Goal: Information Seeking & Learning: Learn about a topic

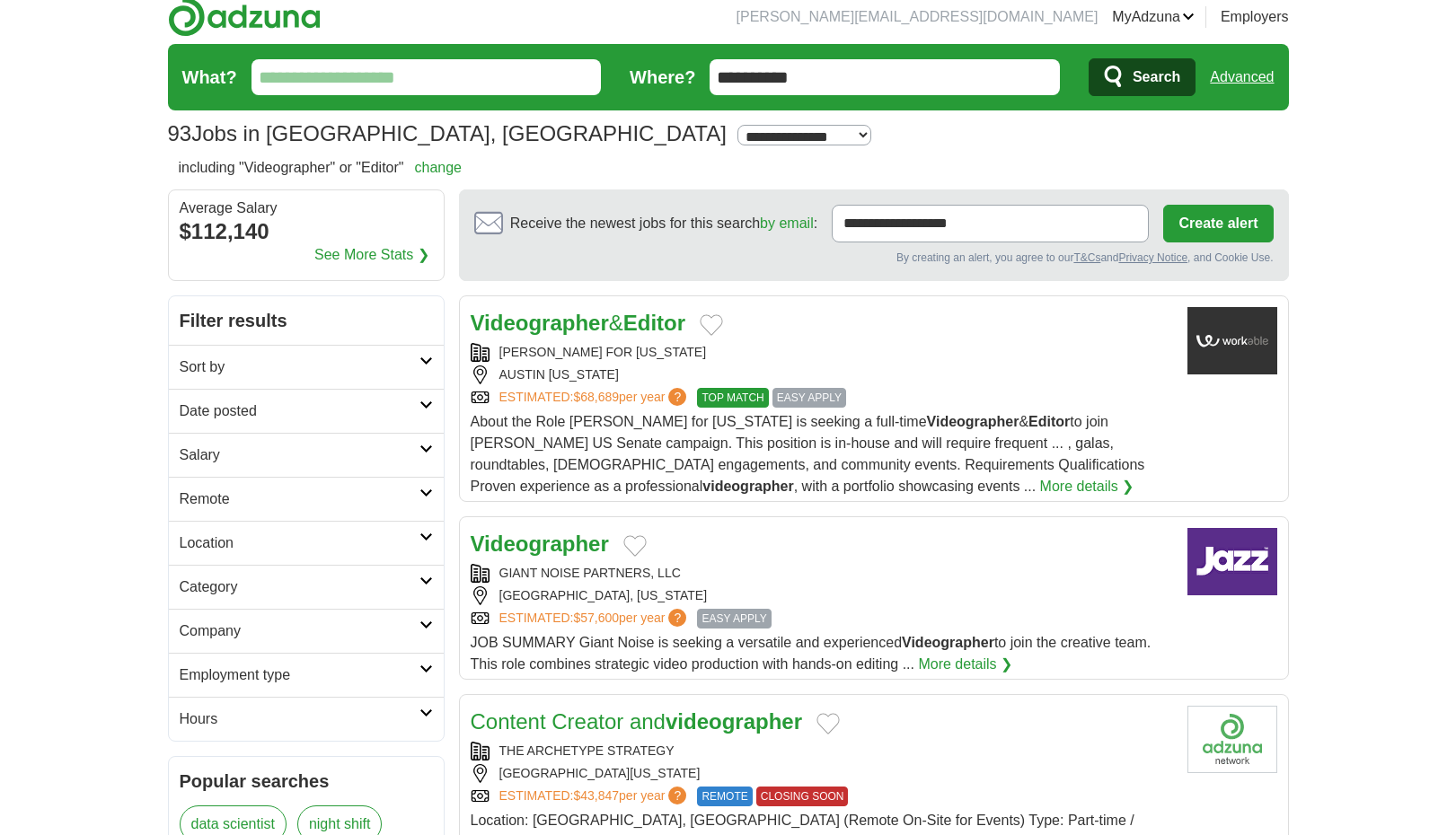
scroll to position [12, 0]
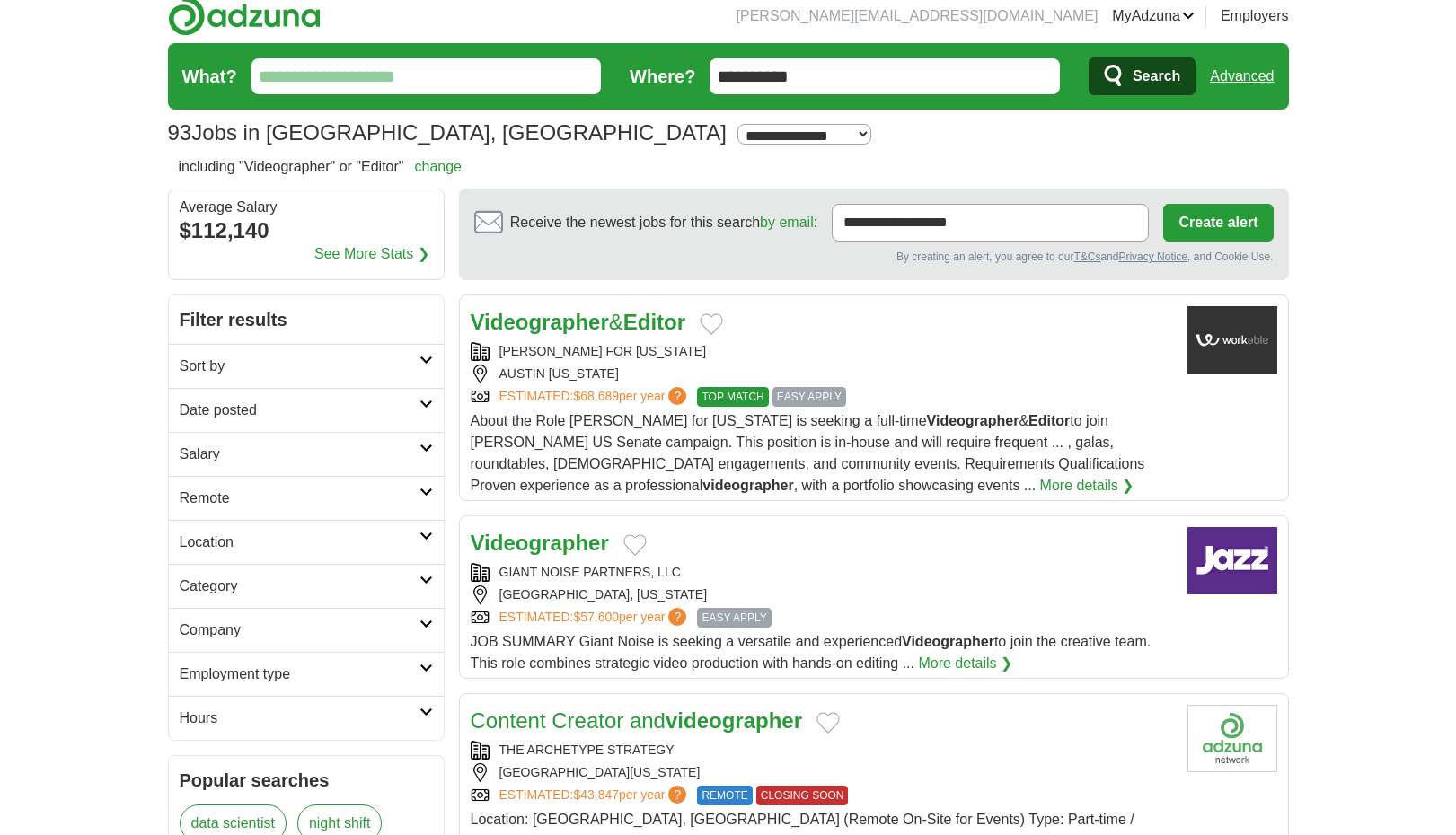
click at [1041, 484] on link "More details ❯" at bounding box center [1087, 485] width 94 height 22
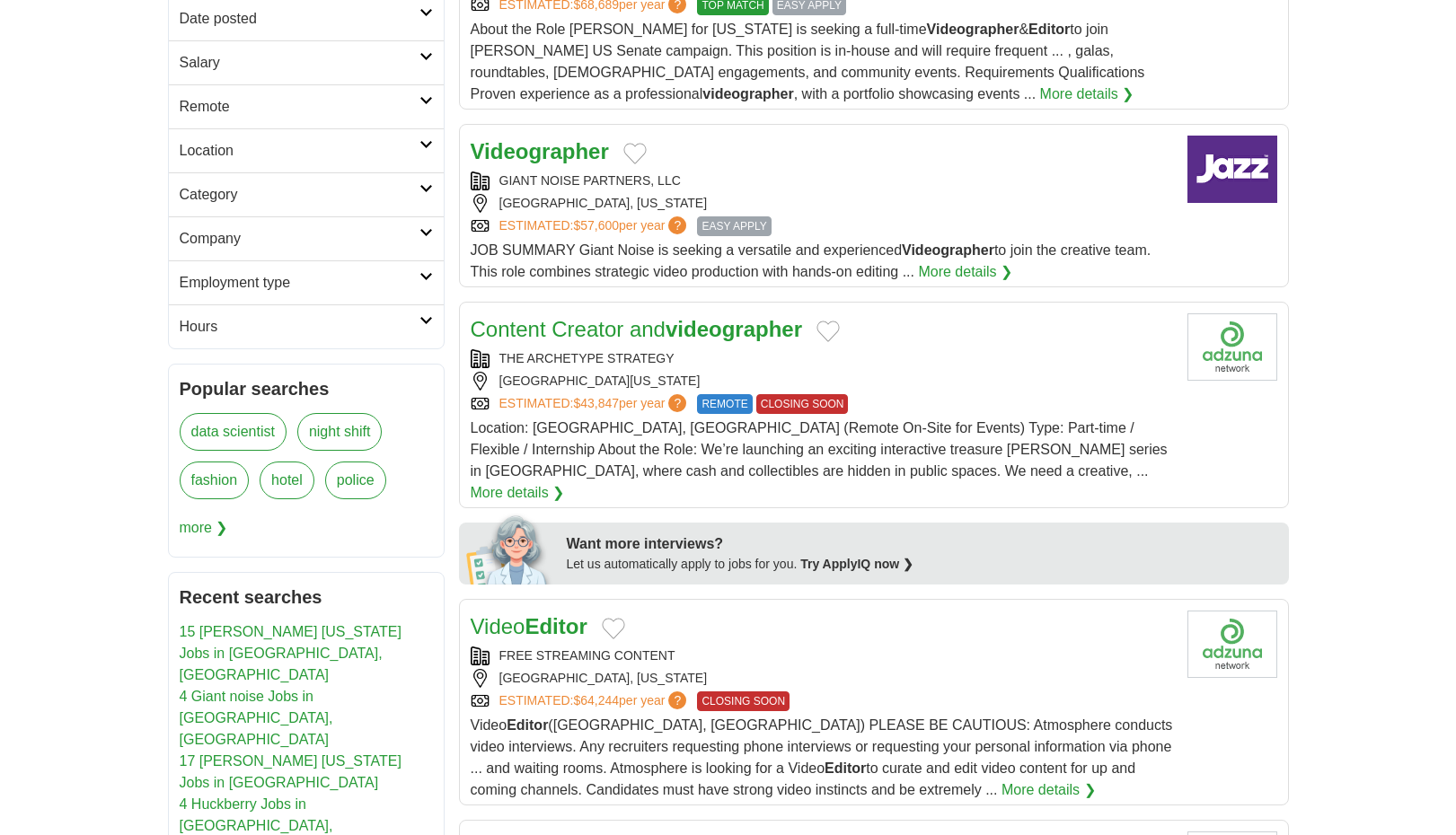
scroll to position [411, 0]
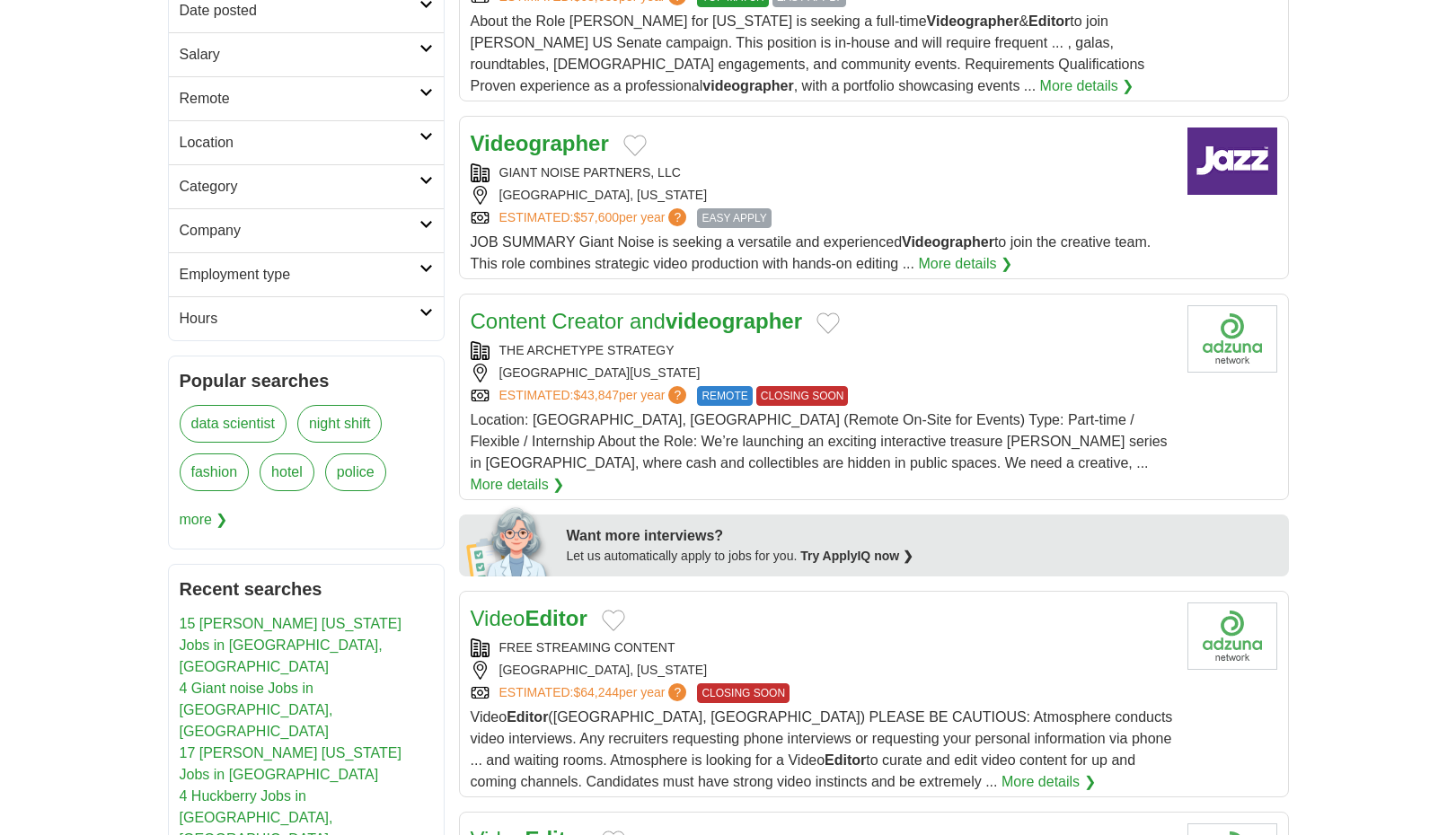
click at [877, 345] on div "THE ARCHETYPE STRATEGY" at bounding box center [821, 351] width 702 height 19
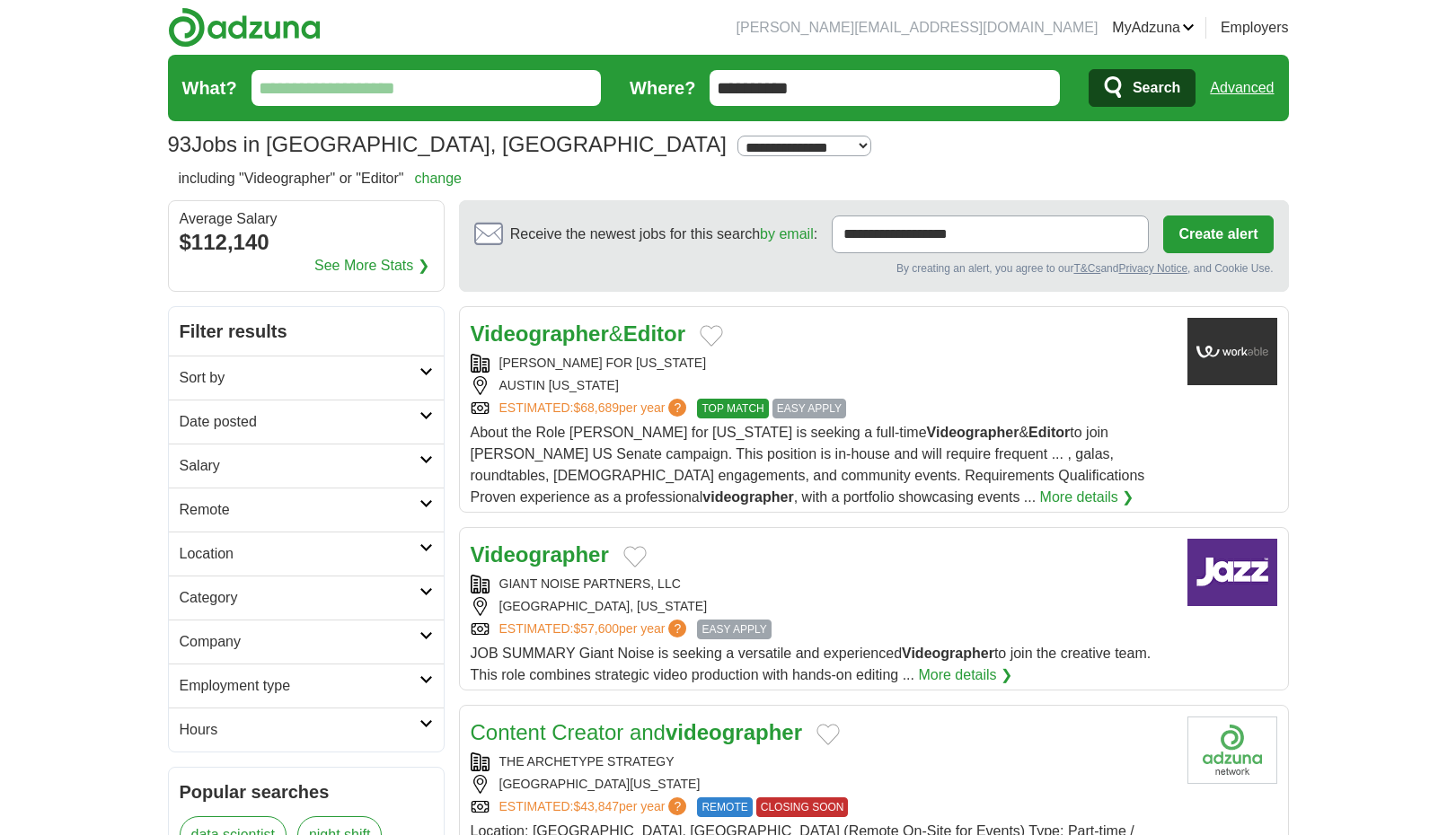
scroll to position [0, 0]
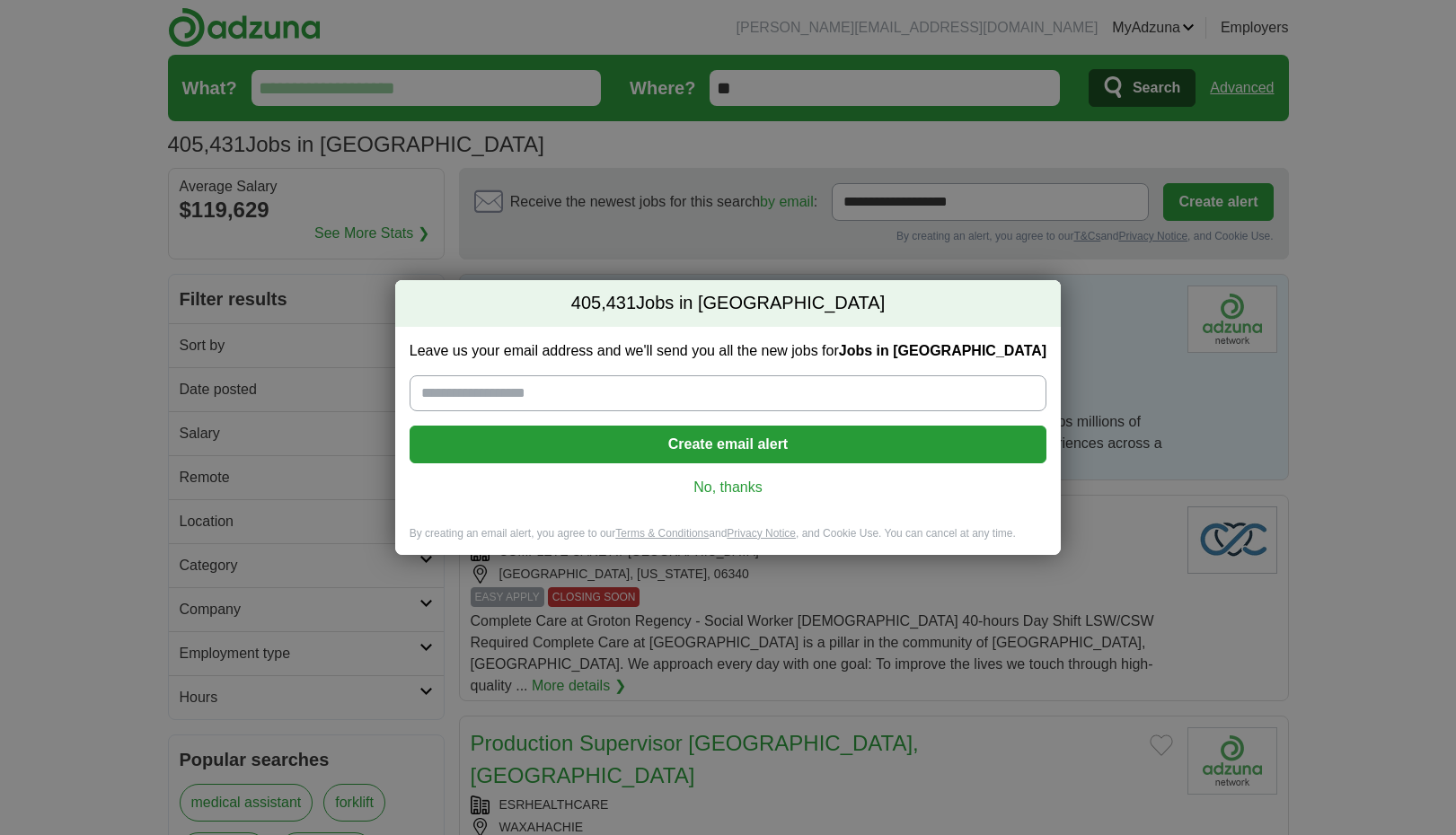
click at [737, 484] on link "No, thanks" at bounding box center [728, 487] width 608 height 20
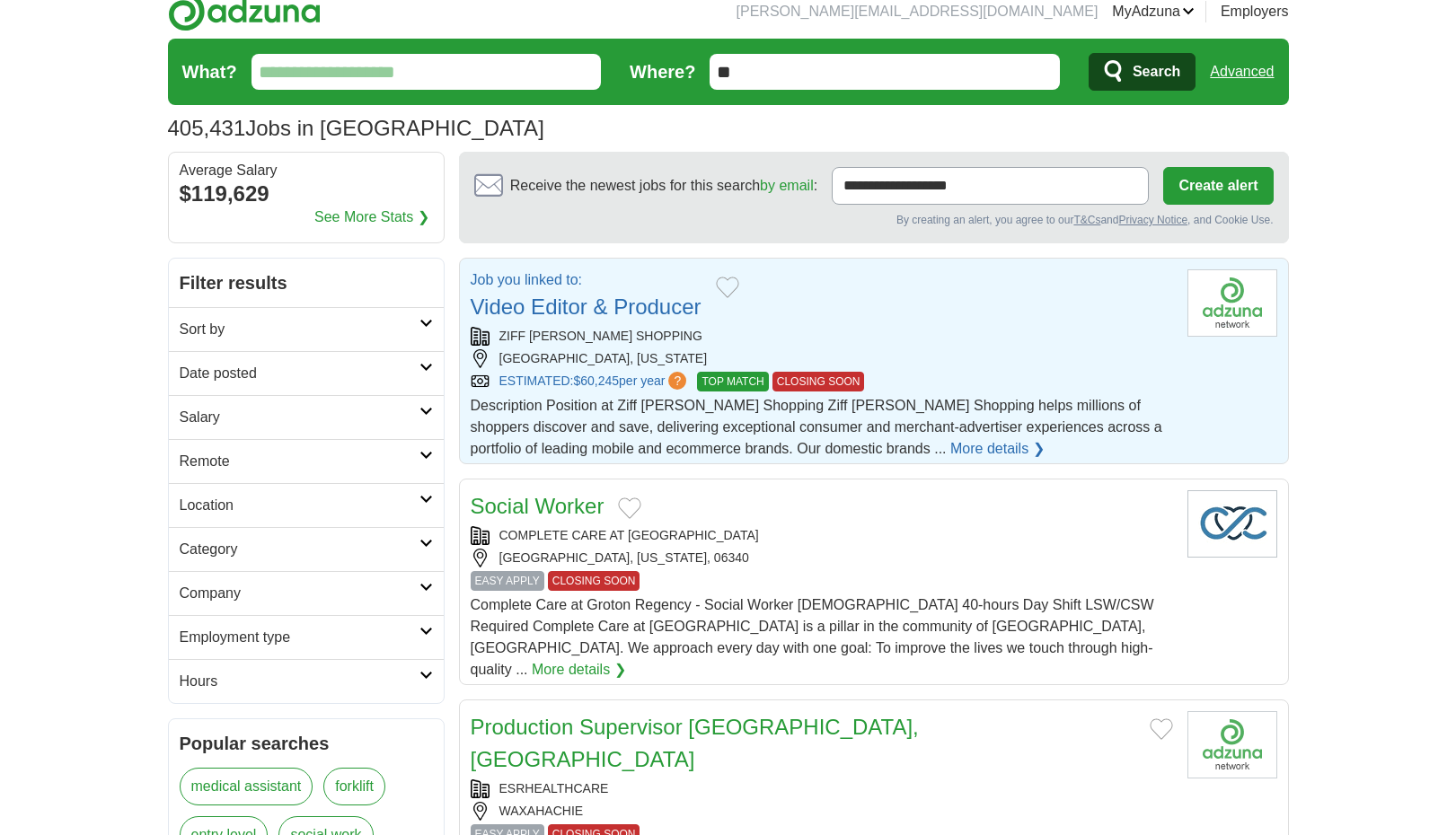
scroll to position [18, 0]
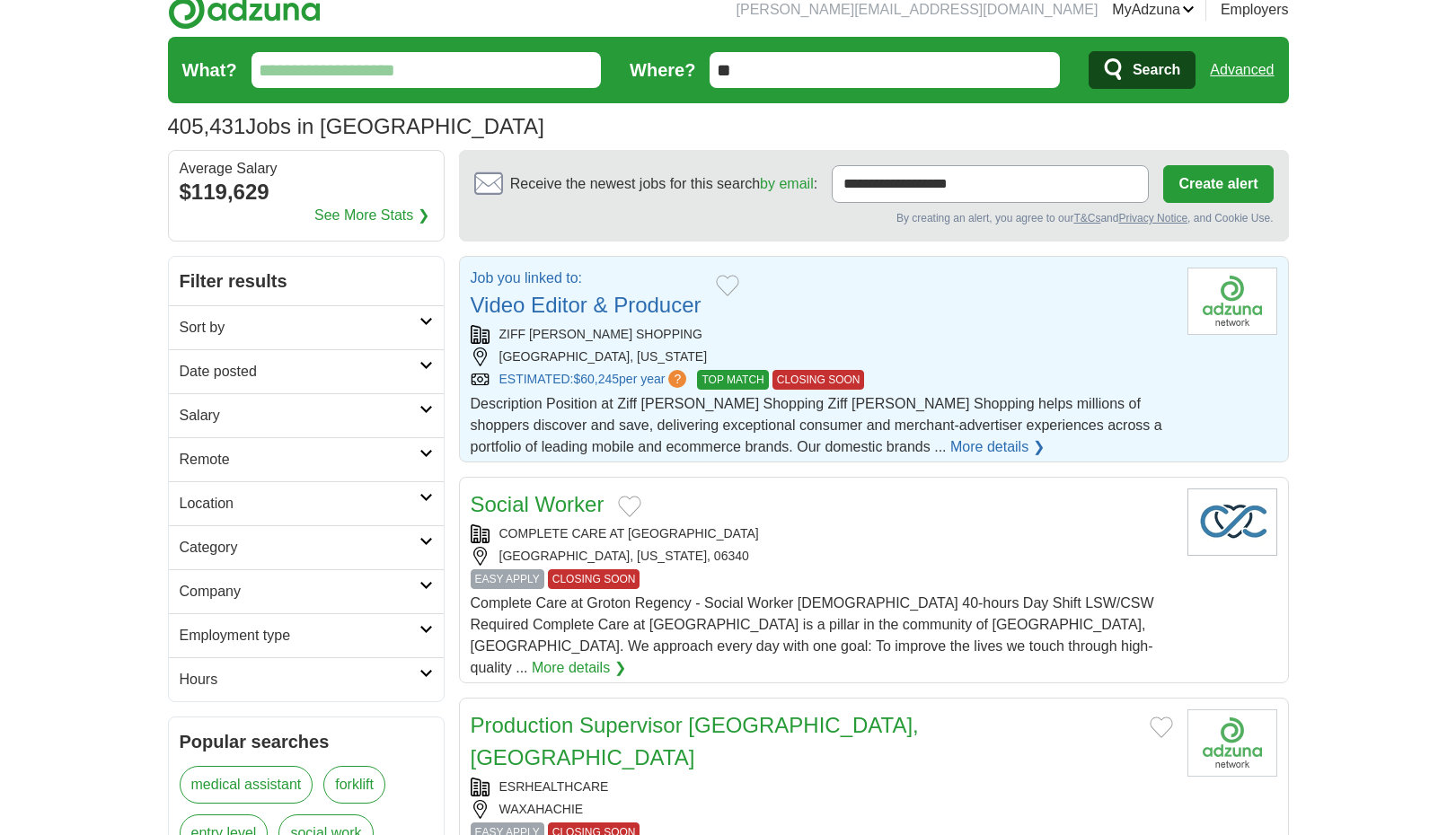
click at [948, 390] on div "Job you linked to: Video Editor & Producer ZIFF DAVIS SHOPPING AUSTIN, TEXAS ES…" at bounding box center [821, 363] width 702 height 191
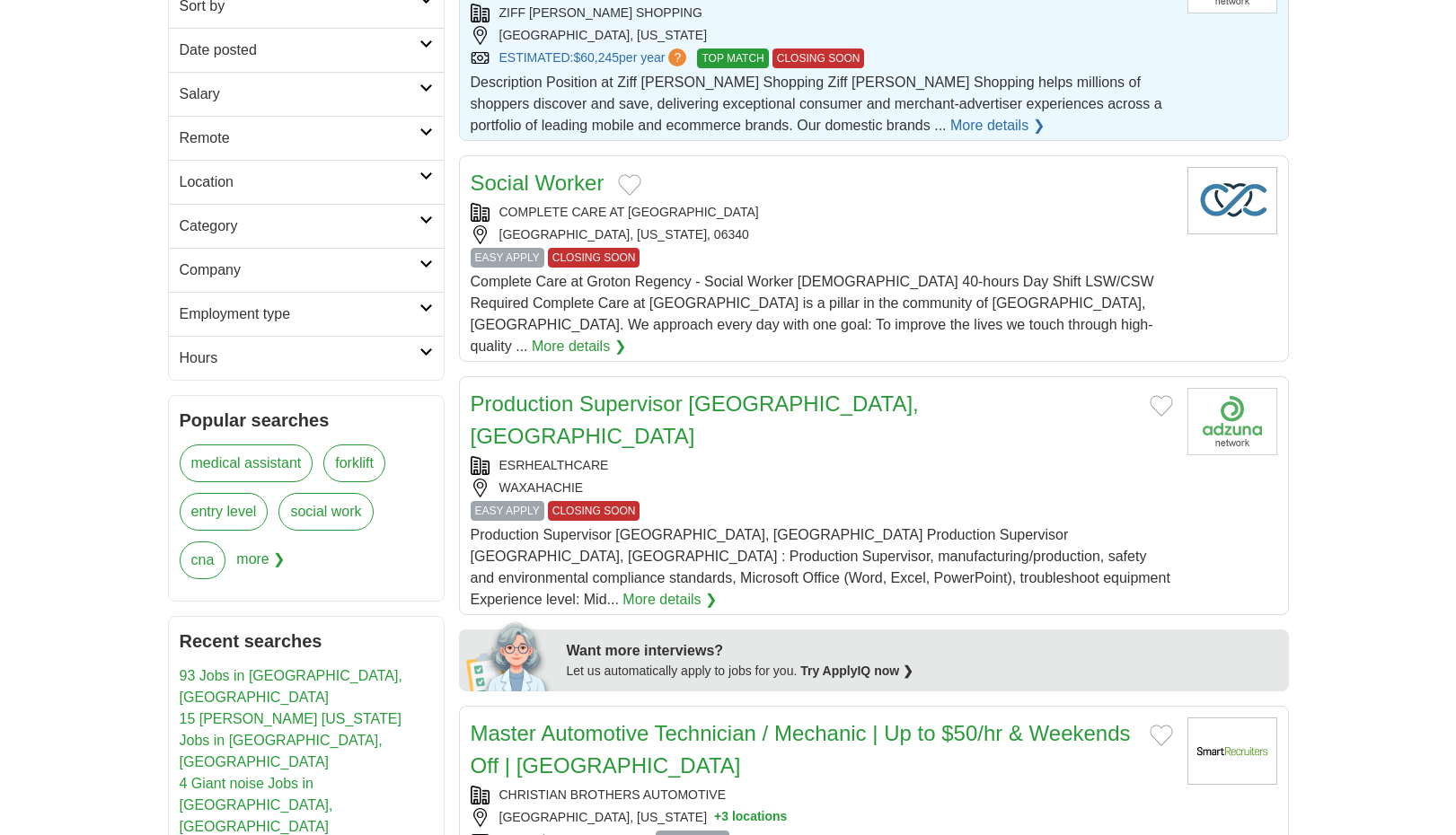
scroll to position [433, 0]
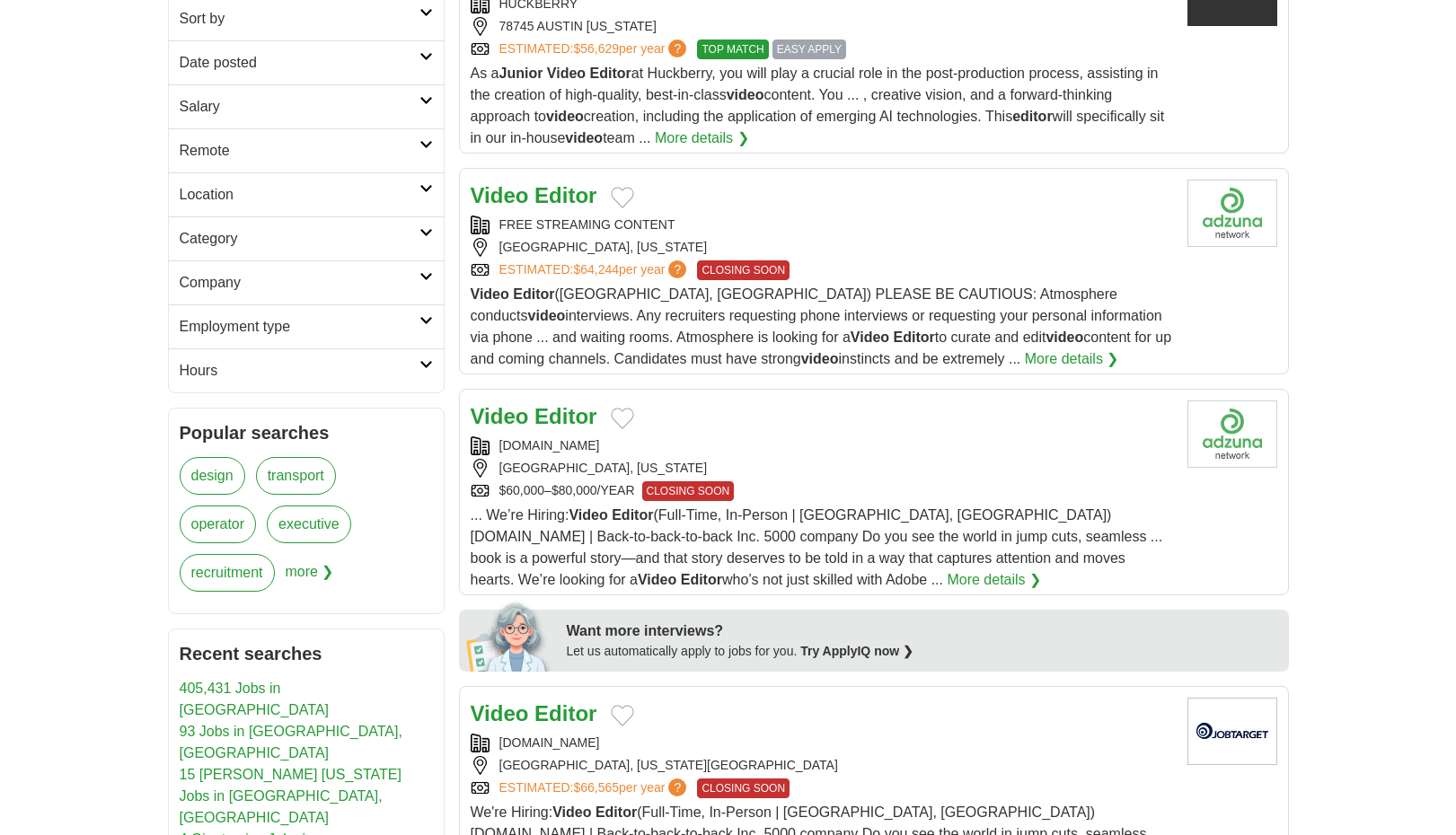
scroll to position [374, 0]
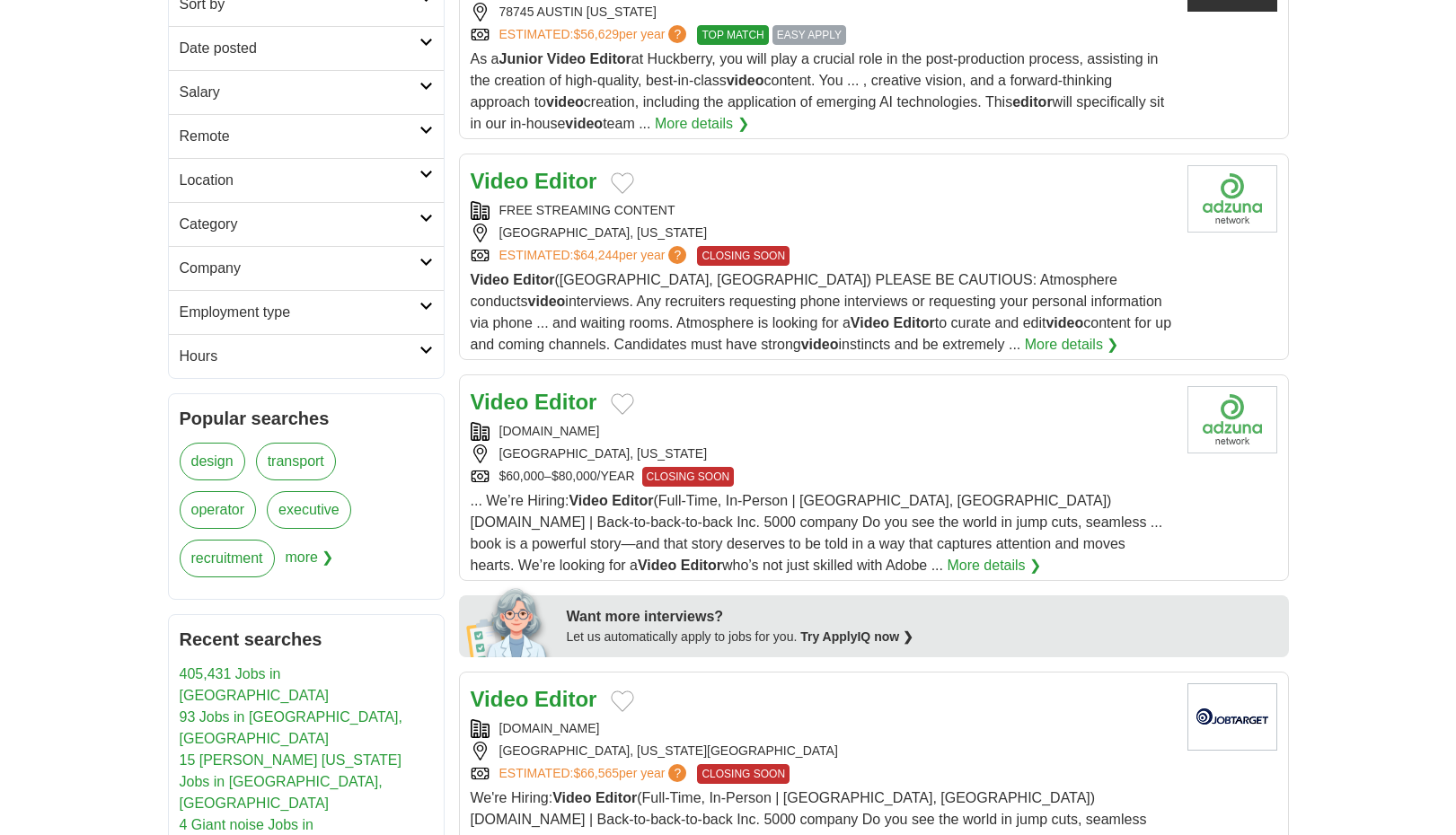
click at [750, 329] on span "Video Editor (Austin, TX) PLEASE BE CAUTIOUS: Atmosphere conducts video intervi…" at bounding box center [821, 312] width 701 height 80
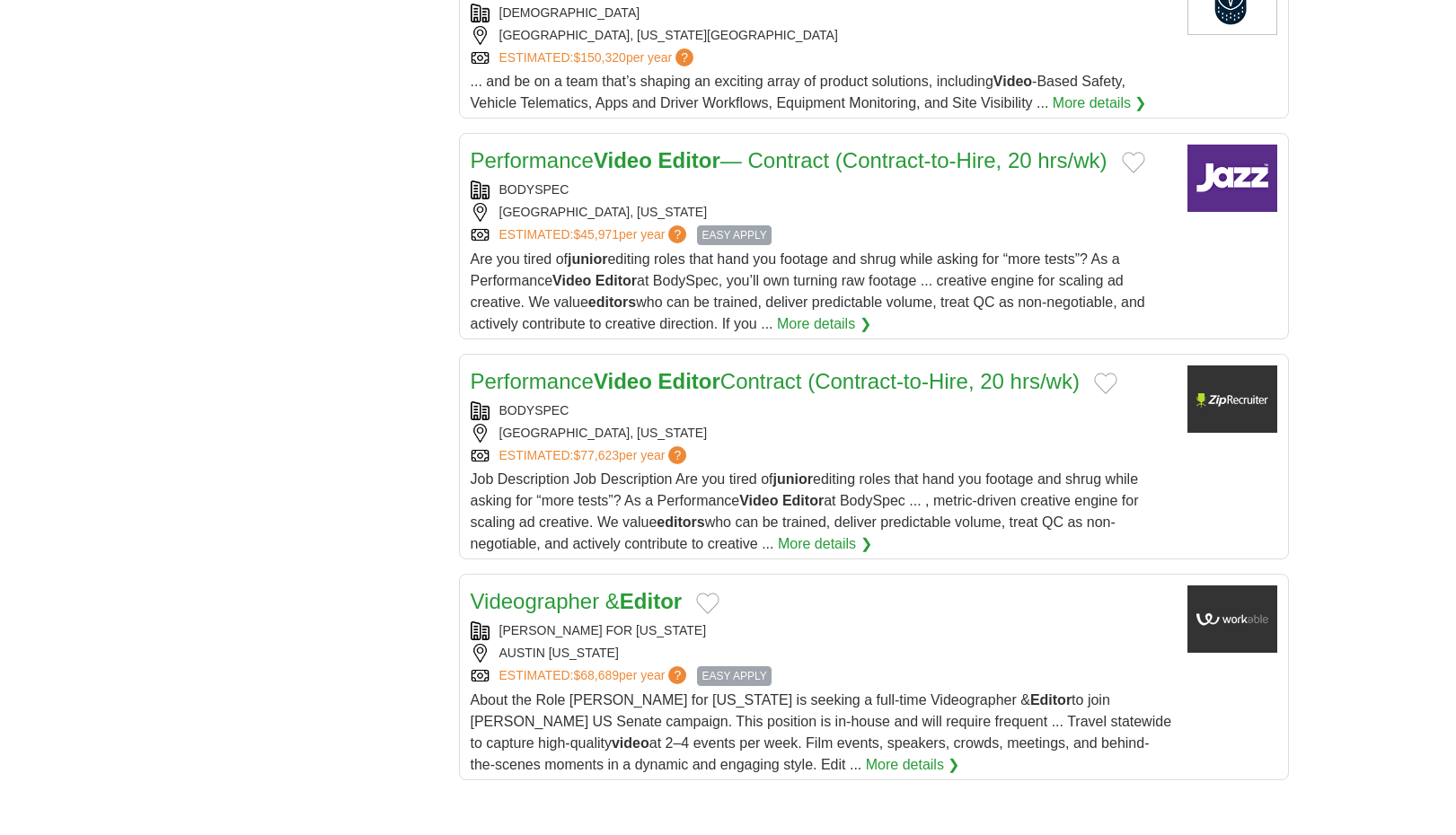
scroll to position [1862, 0]
click at [677, 266] on span "Are you tired of junior editing roles that hand you footage and shrug while ask…" at bounding box center [808, 290] width 674 height 80
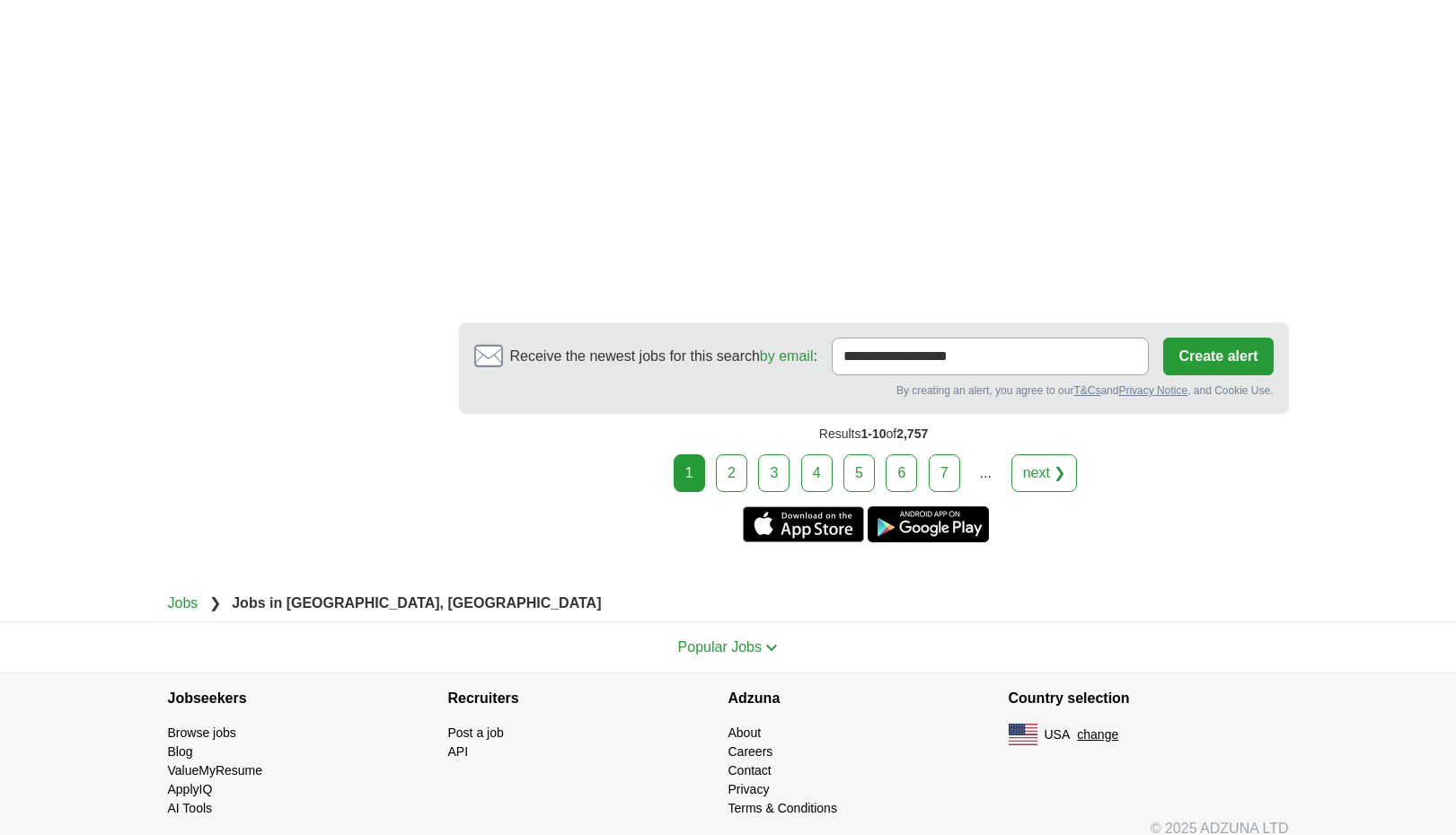
scroll to position [3402, 0]
click at [728, 455] on link "2" at bounding box center [731, 474] width 31 height 38
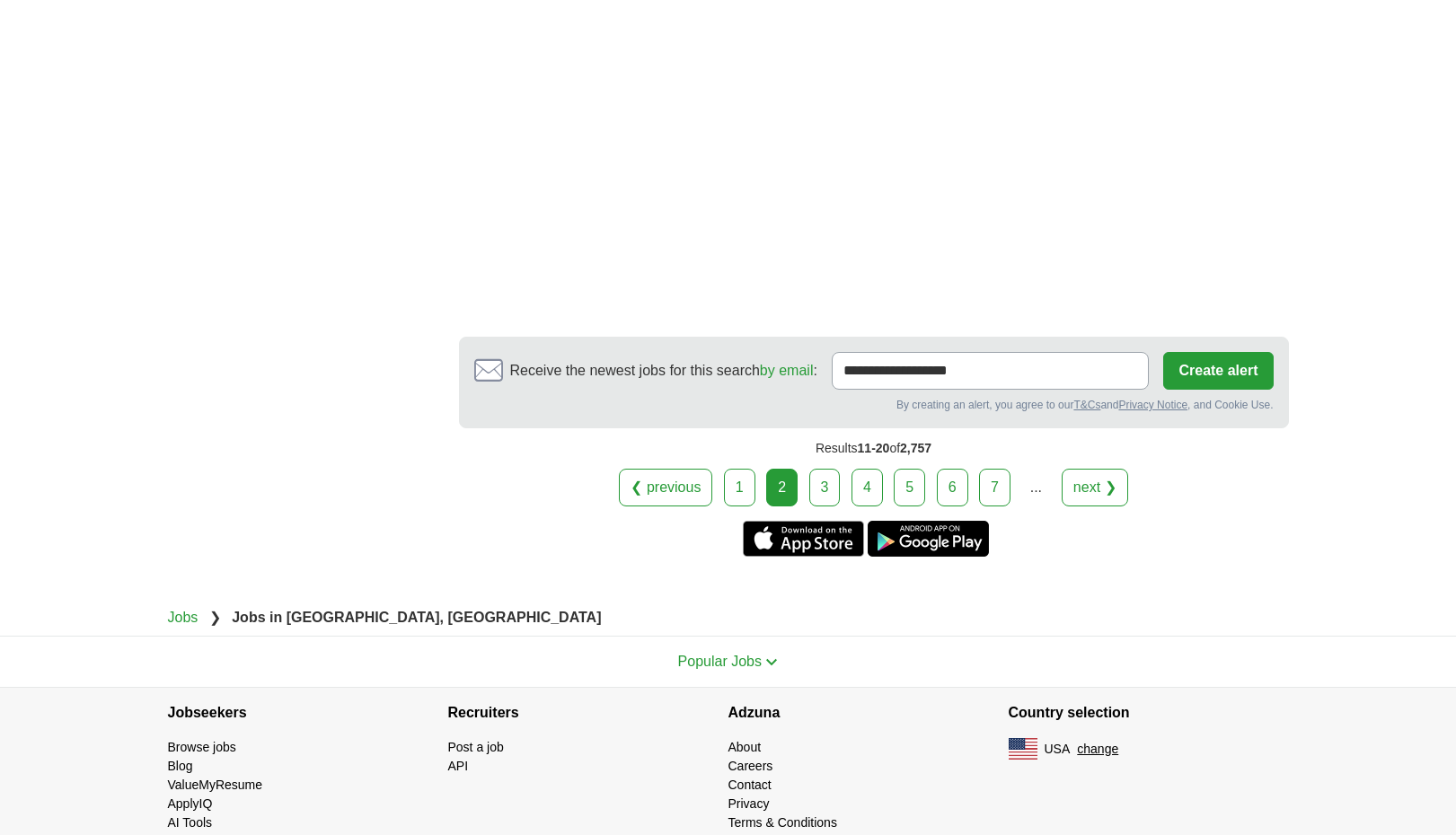
scroll to position [3145, 0]
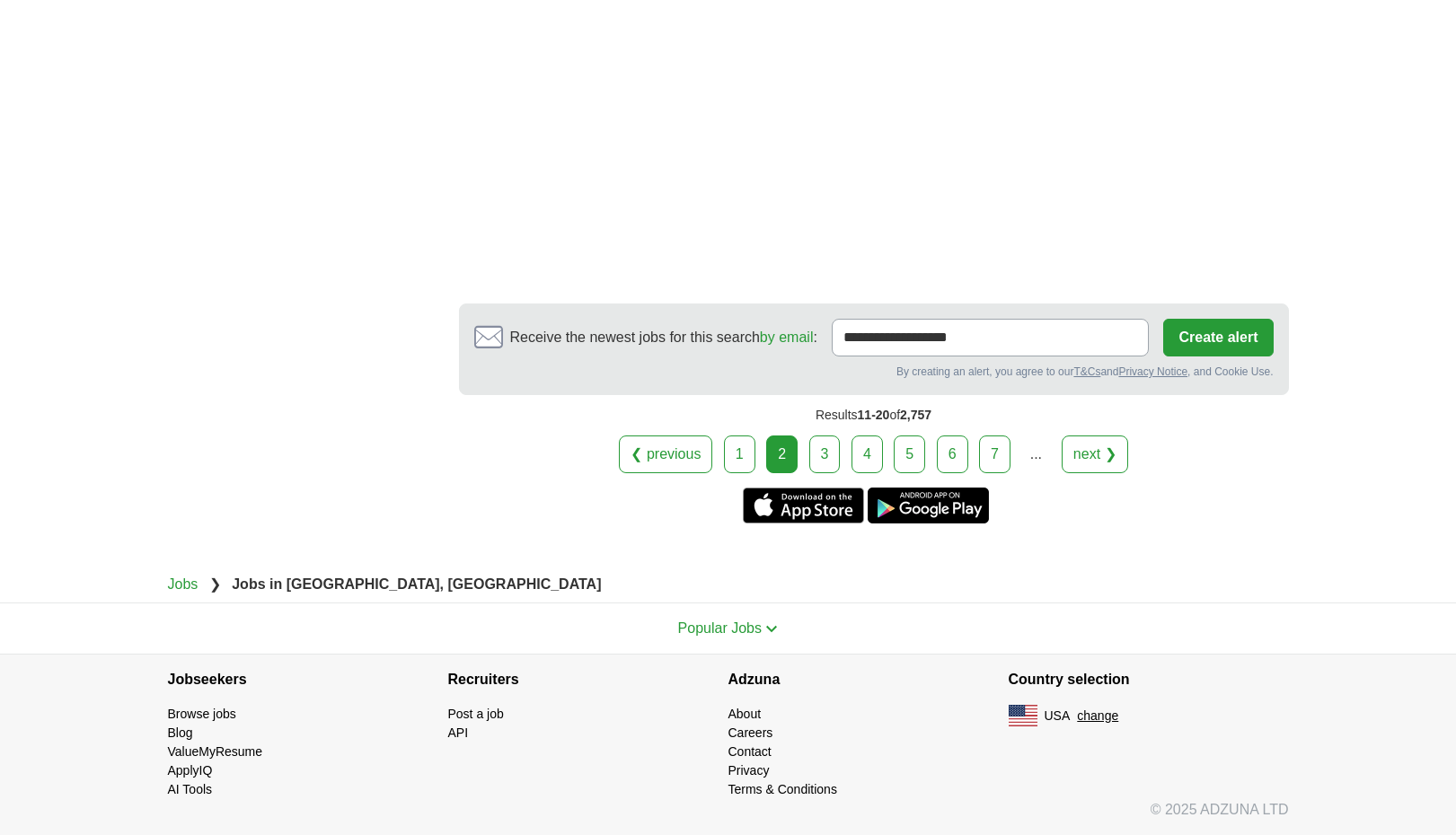
click at [817, 473] on link "3" at bounding box center [825, 454] width 31 height 38
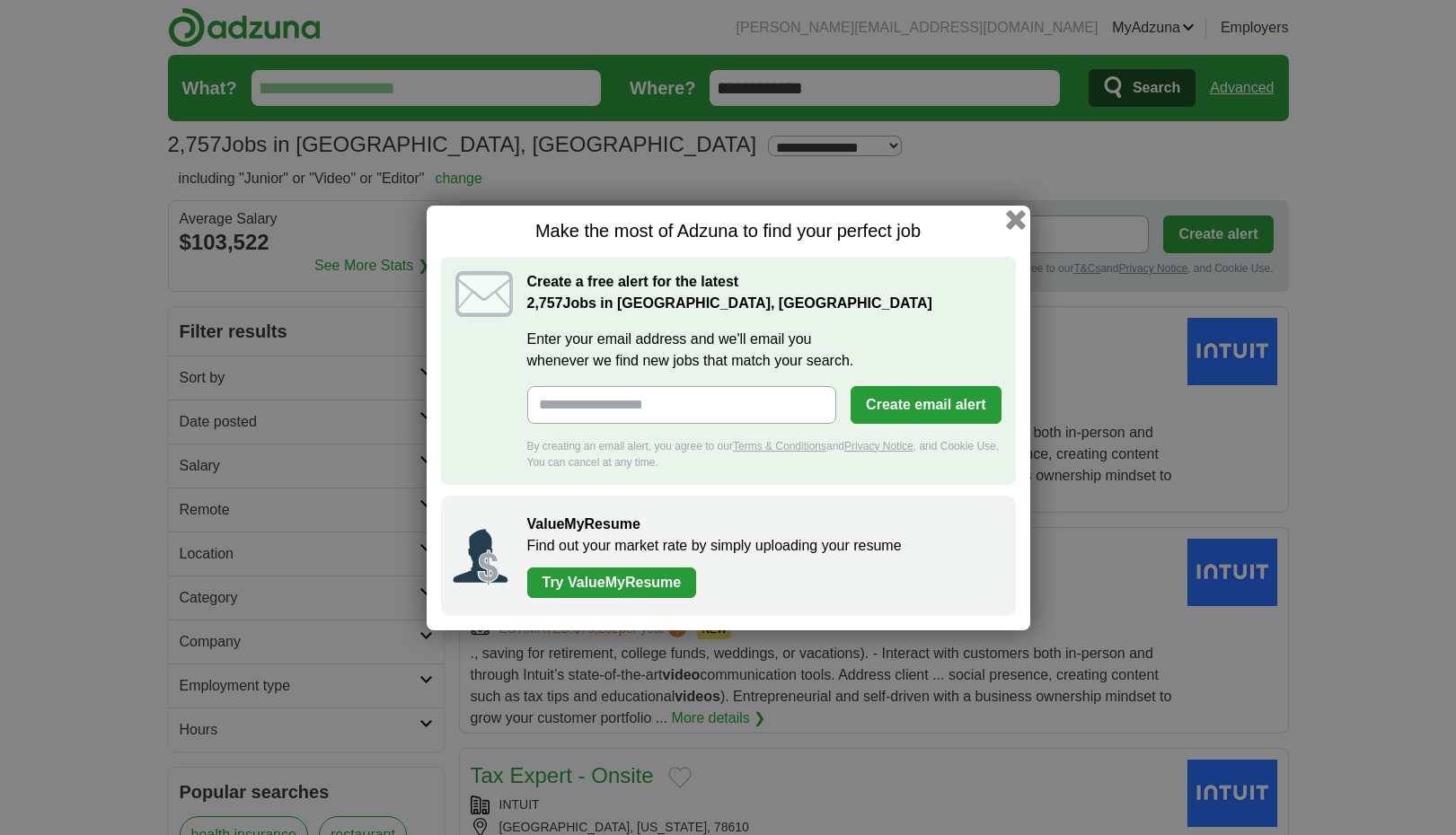
click at [1018, 214] on button "button" at bounding box center [1015, 219] width 20 height 20
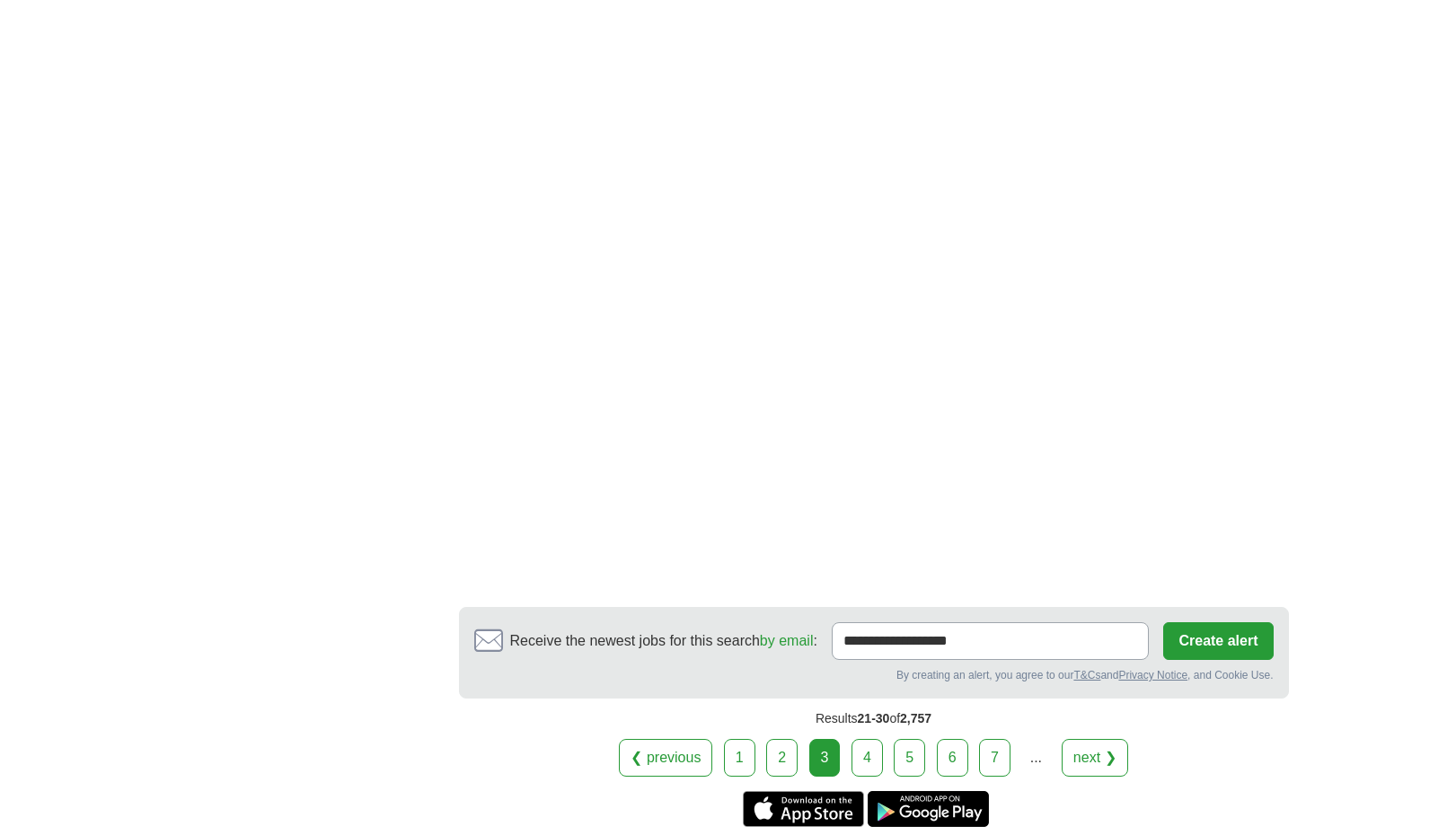
scroll to position [2798, 0]
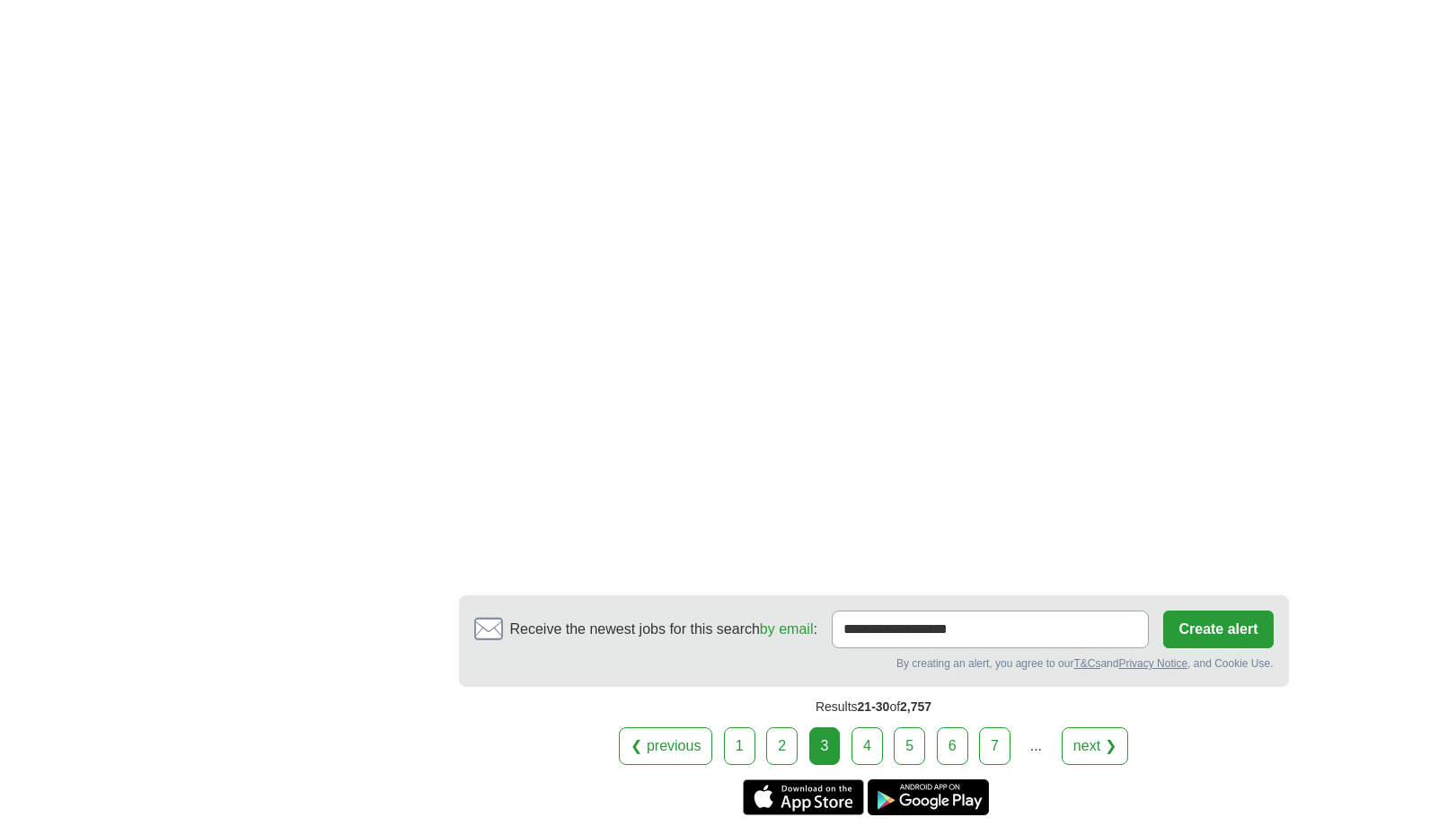
click at [863, 736] on link "4" at bounding box center [867, 746] width 31 height 38
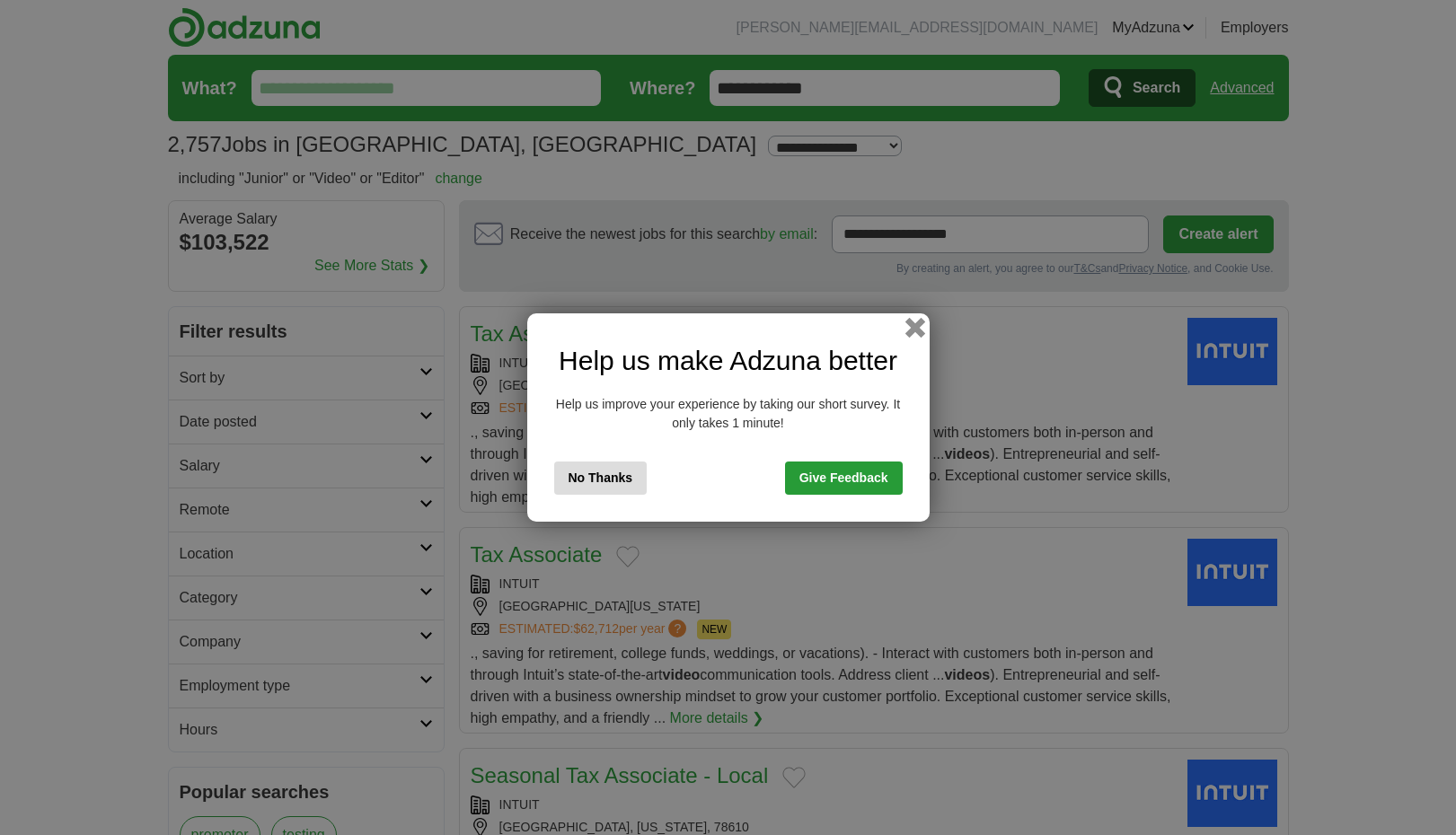
click at [921, 323] on button "button" at bounding box center [915, 328] width 20 height 20
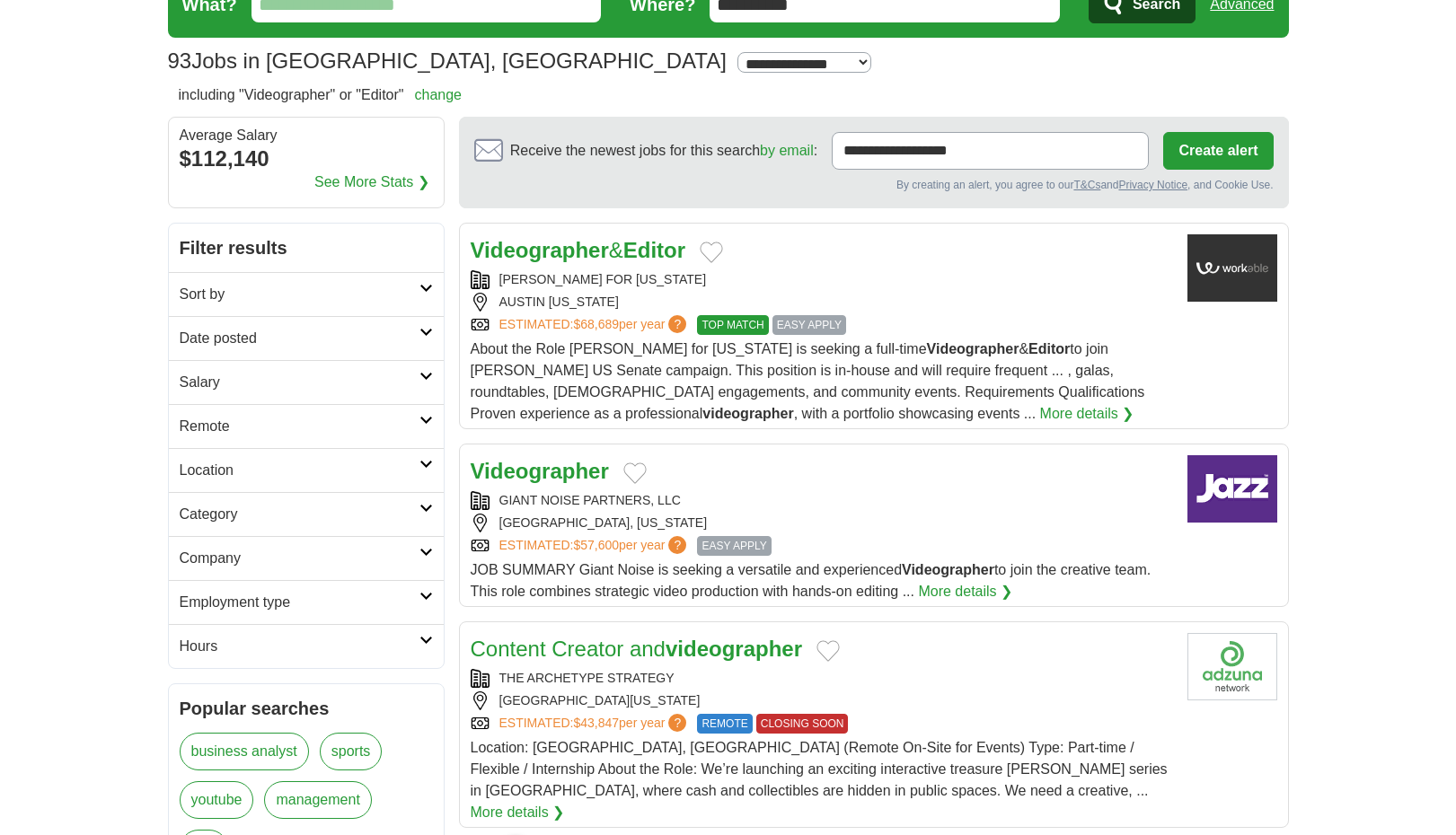
scroll to position [74, 0]
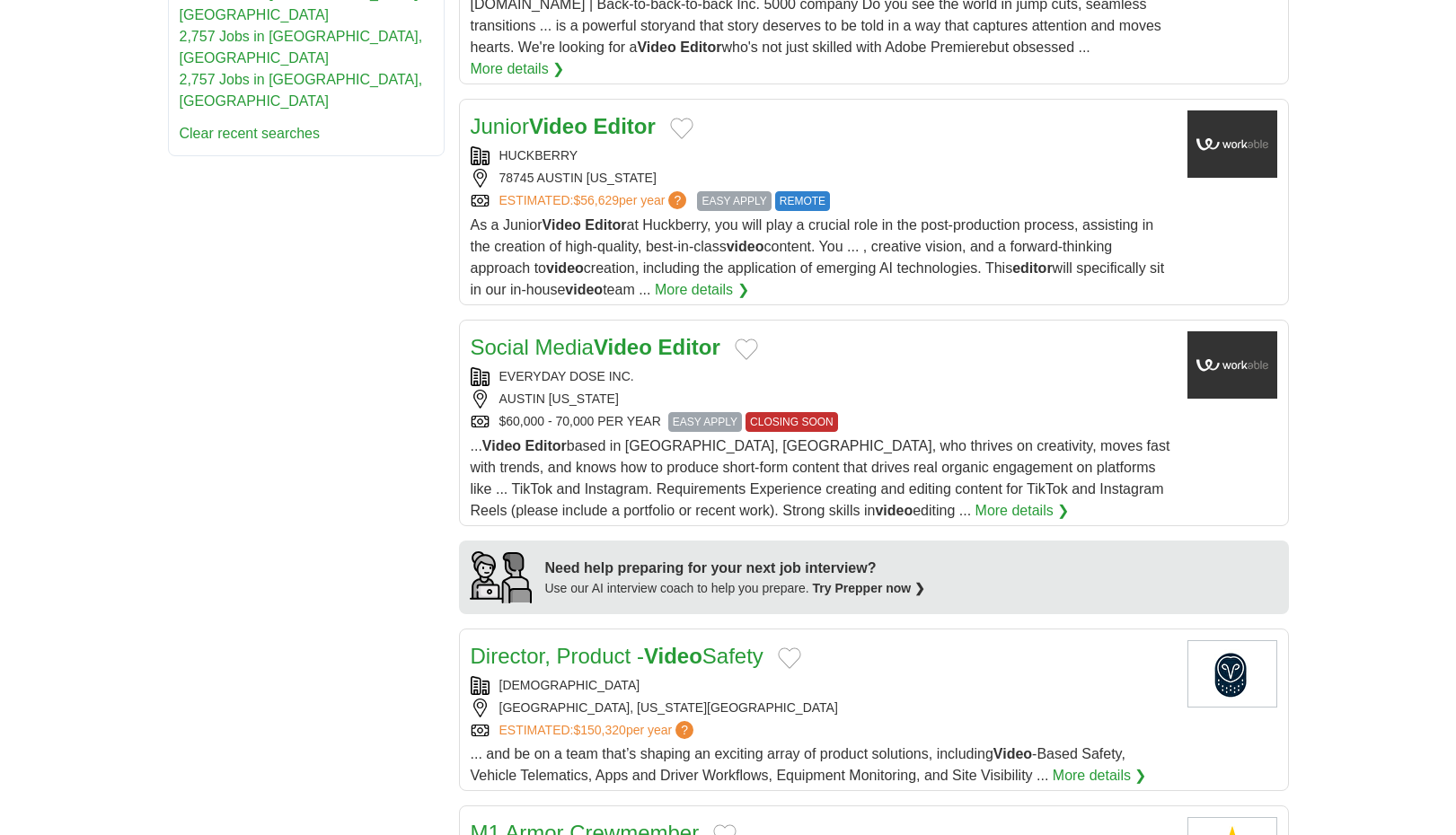
scroll to position [1108, 0]
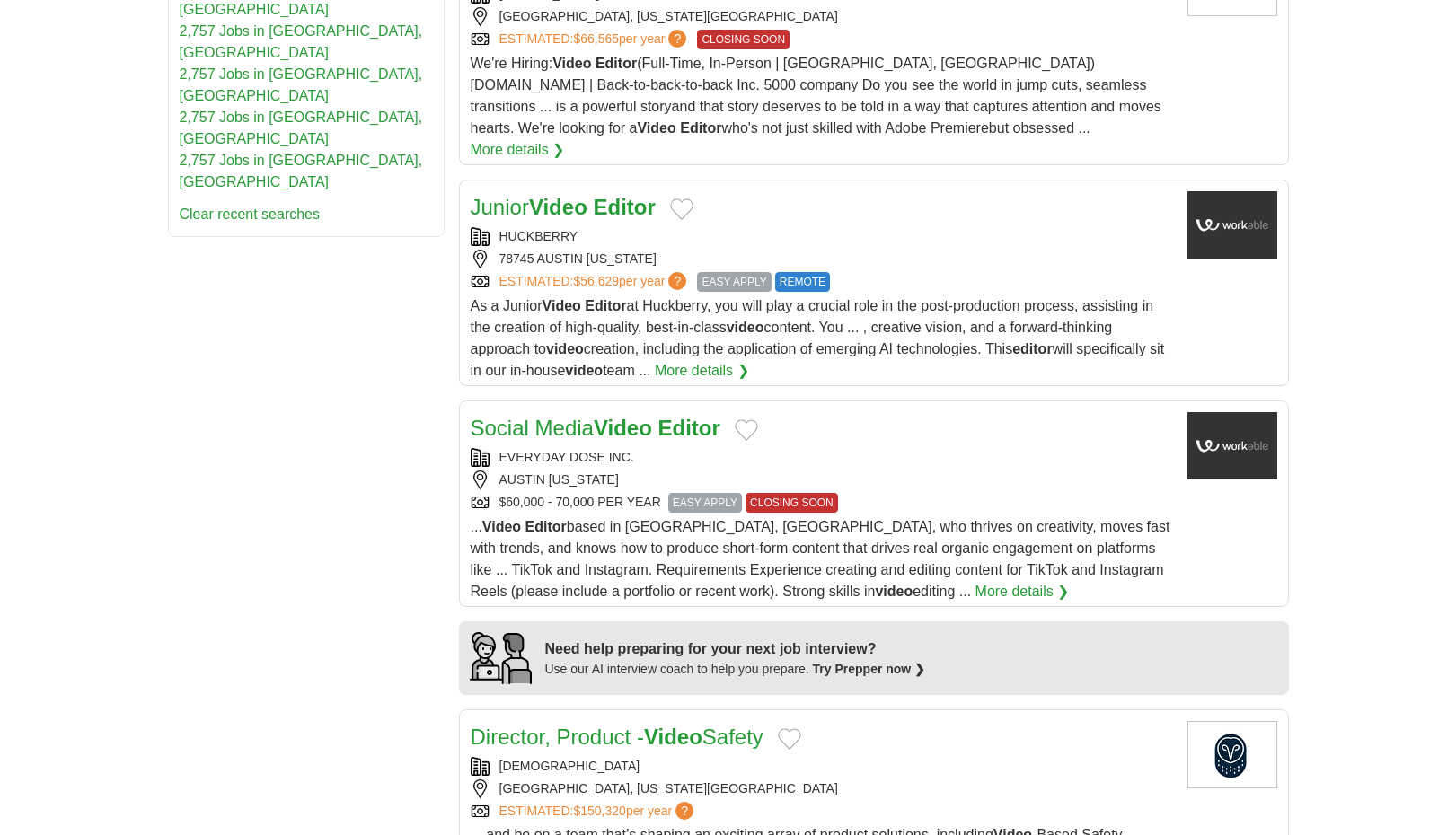
click at [572, 195] on strong "Video" at bounding box center [558, 207] width 58 height 24
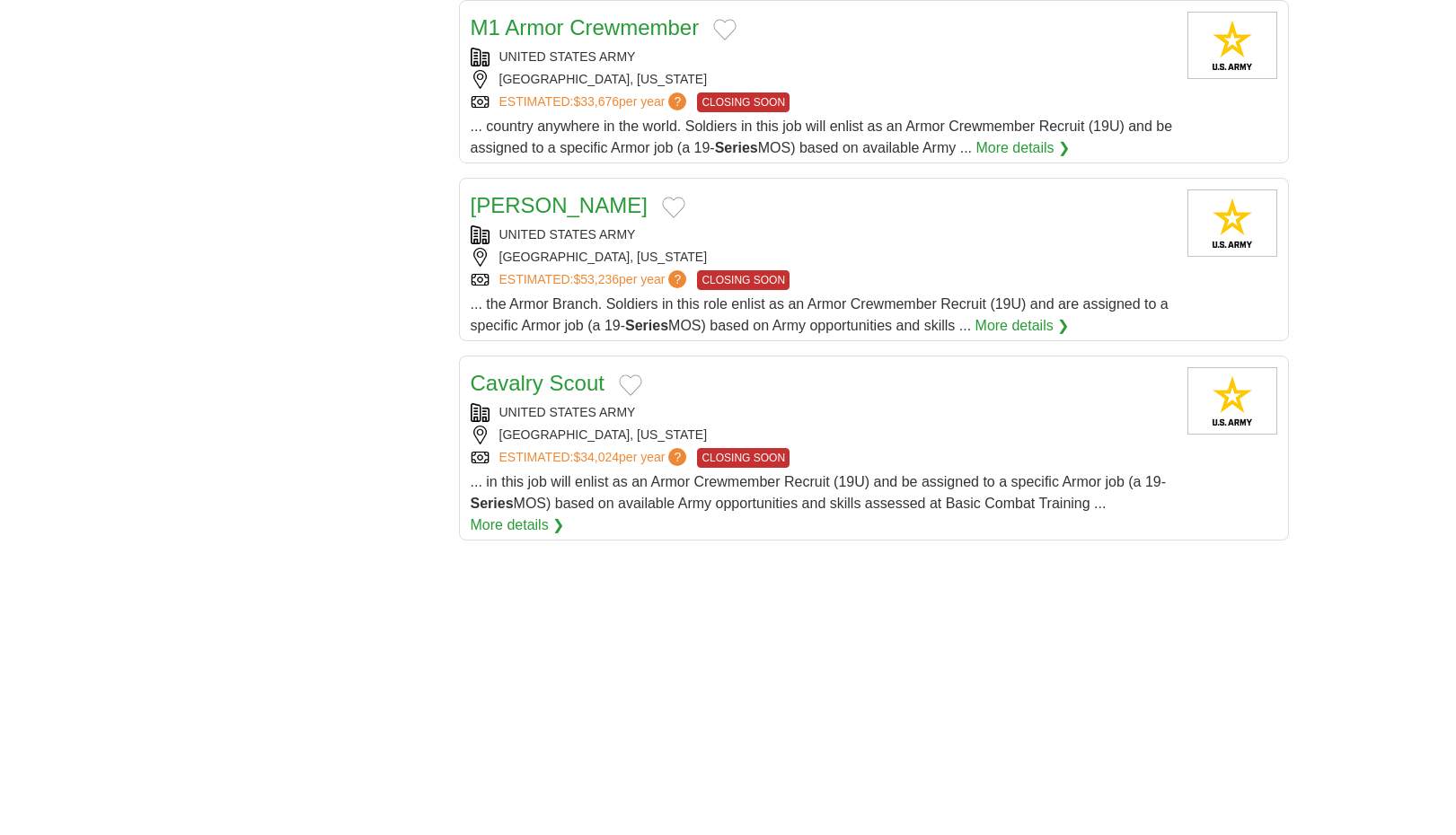
scroll to position [2279, 0]
